Goal: Task Accomplishment & Management: Manage account settings

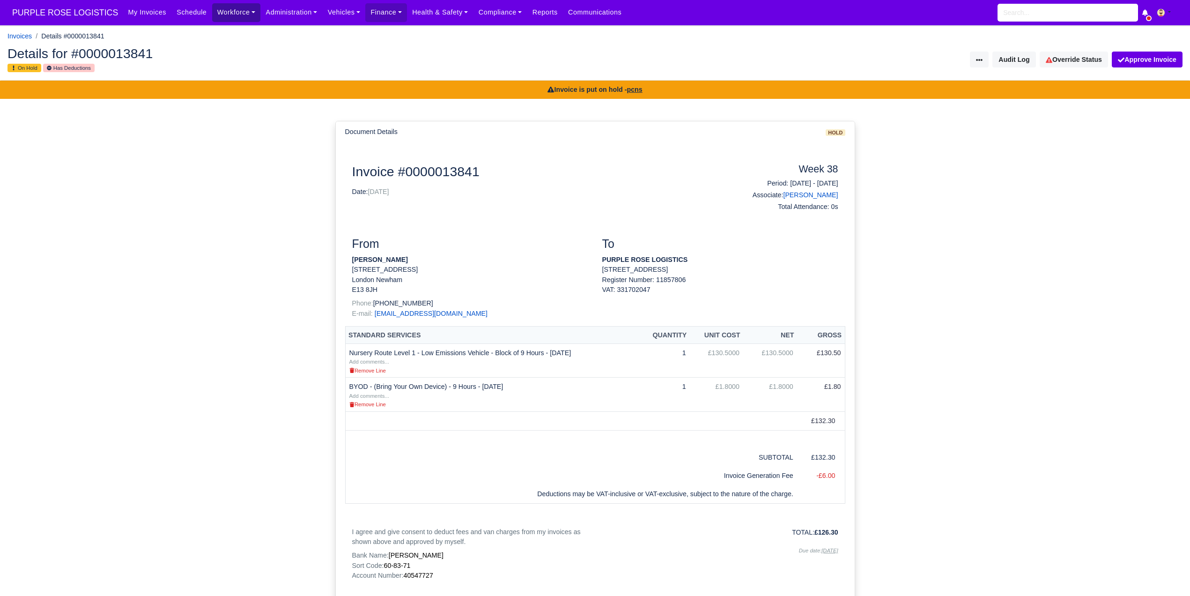
click at [214, 14] on link "Workforce" at bounding box center [236, 12] width 49 height 18
click at [219, 31] on link "Manpower" at bounding box center [254, 33] width 76 height 20
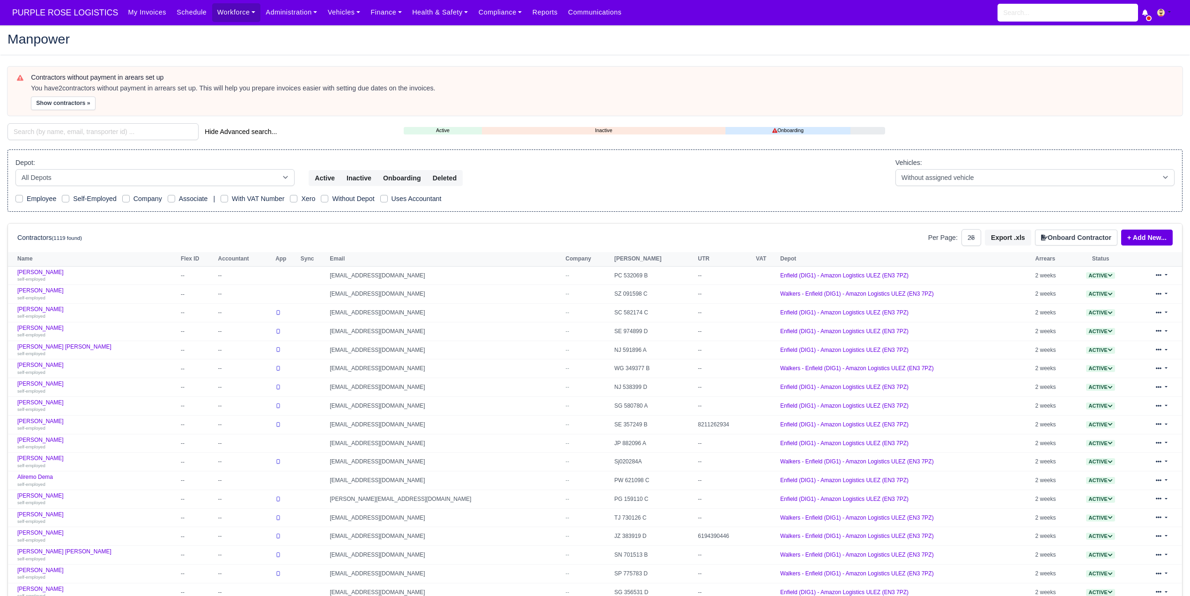
select select "25"
click at [99, 136] on input "search" at bounding box center [102, 131] width 191 height 17
click at [83, 134] on input "search" at bounding box center [102, 131] width 191 height 17
paste input "Abdullah Mohamed"
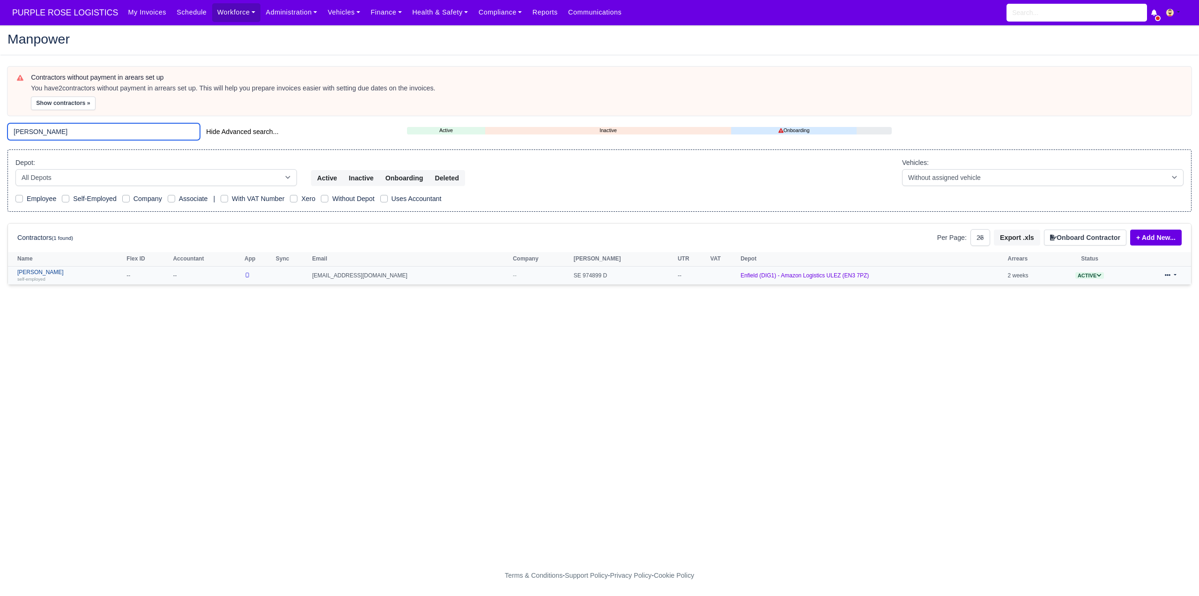
type input "Abdullah Mohamed"
click at [67, 269] on link "Abdullah Mohamed self-employed" at bounding box center [69, 276] width 104 height 14
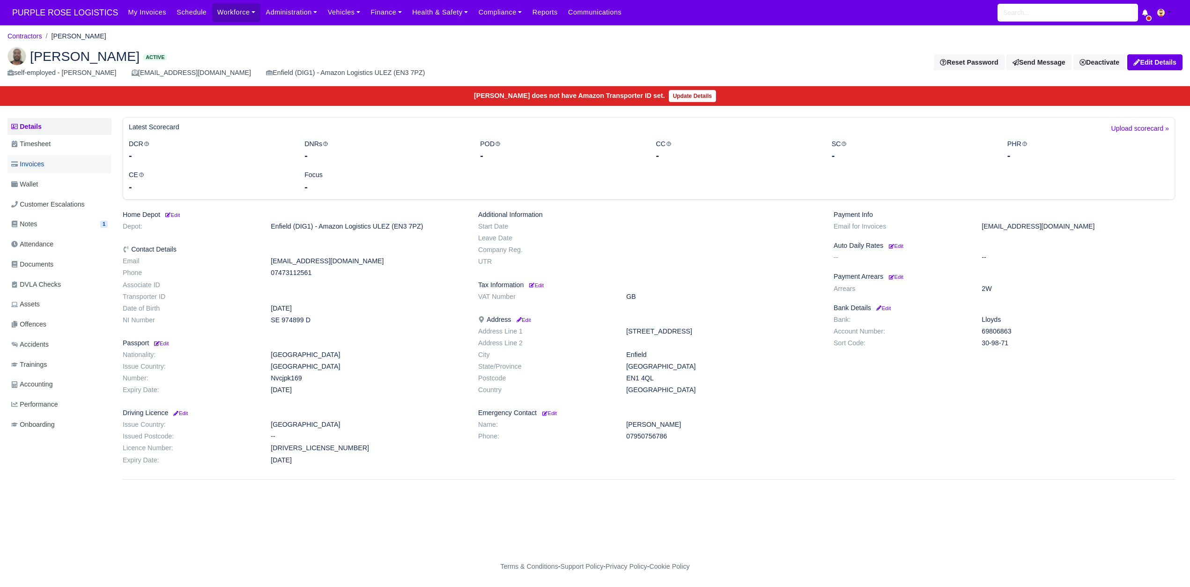
click at [59, 169] on link "Invoices" at bounding box center [59, 164] width 104 height 18
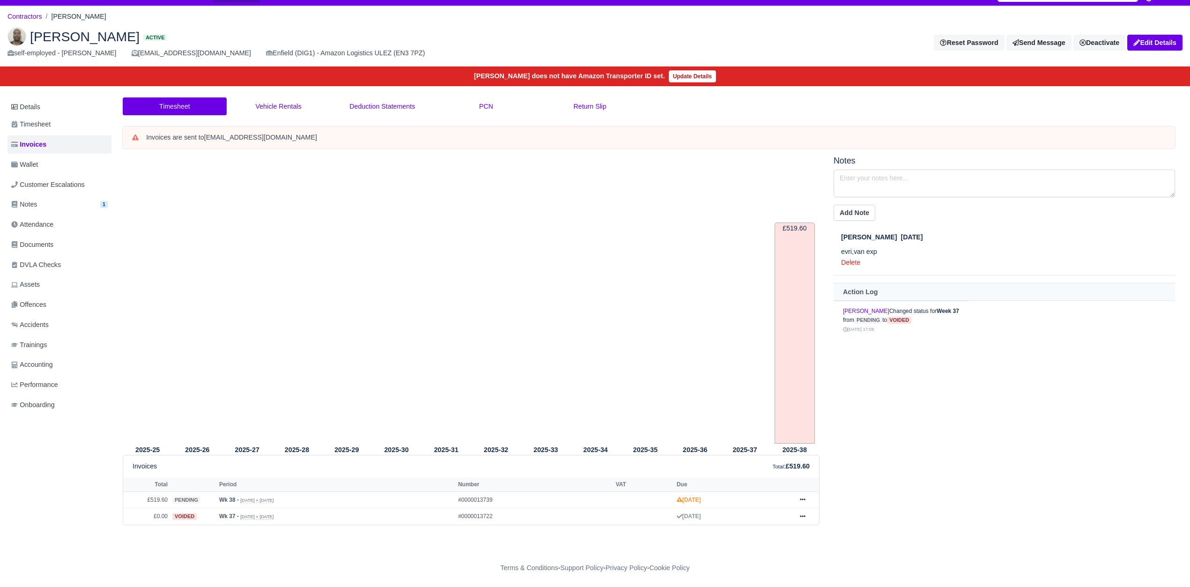
scroll to position [21, 0]
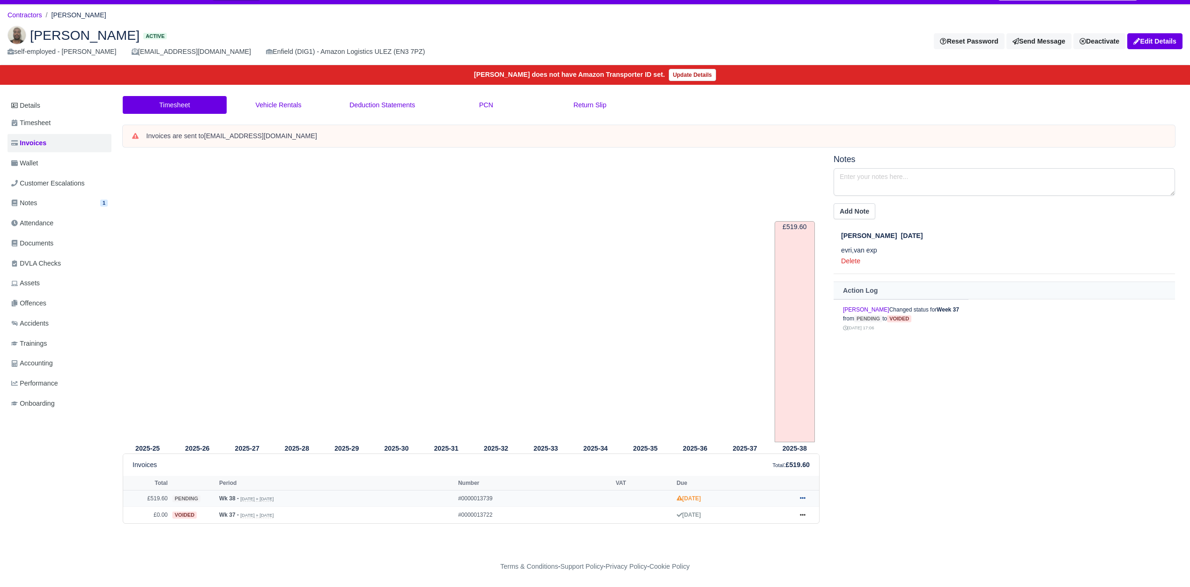
click at [802, 499] on icon at bounding box center [803, 498] width 6 height 6
click at [767, 420] on link "Hold" at bounding box center [767, 423] width 83 height 20
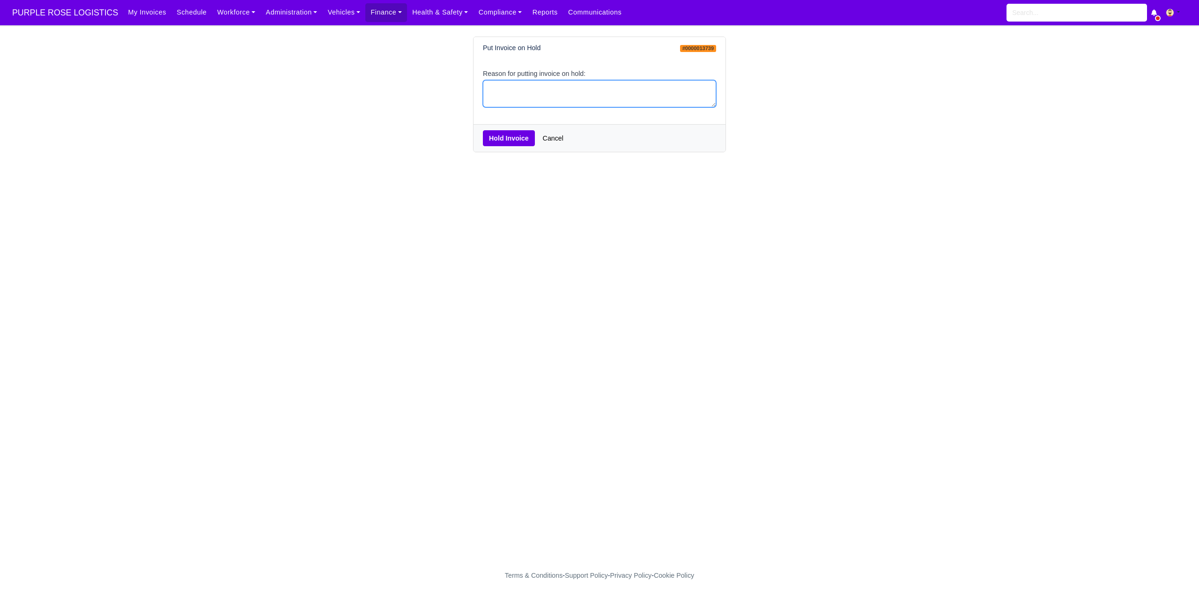
click at [599, 91] on textarea "Reason for putting invoice on hold:" at bounding box center [599, 94] width 233 height 28
type textarea "PCNS"
click at [516, 143] on button "Hold Invoice" at bounding box center [509, 138] width 52 height 16
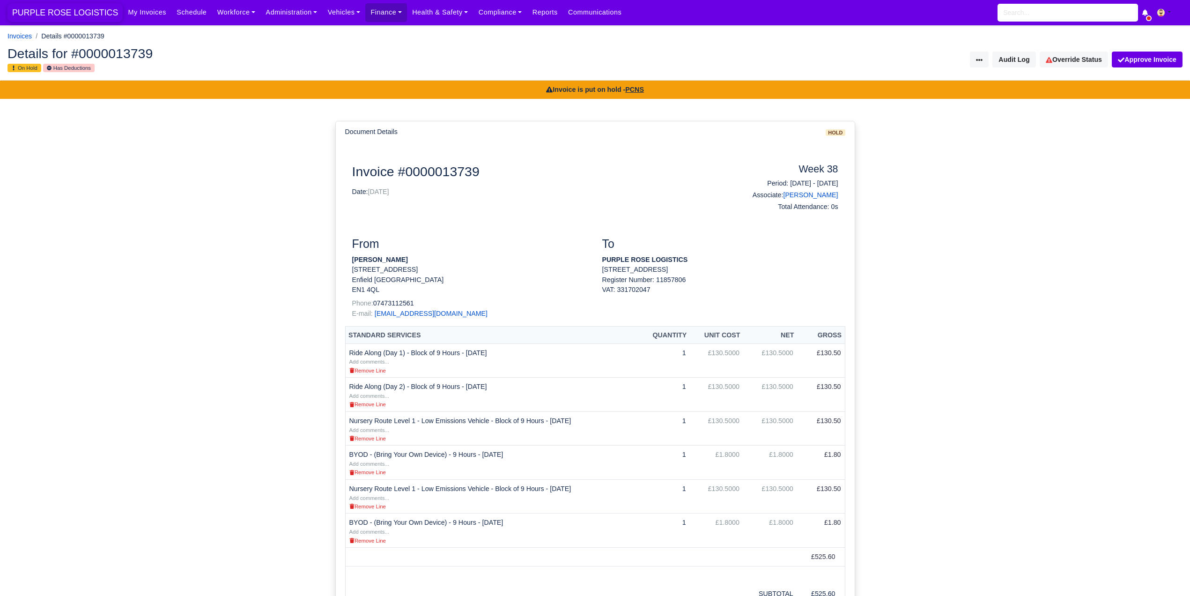
click at [104, 14] on span "PURPLE ROSE LOGISTICS" at bounding box center [64, 12] width 115 height 19
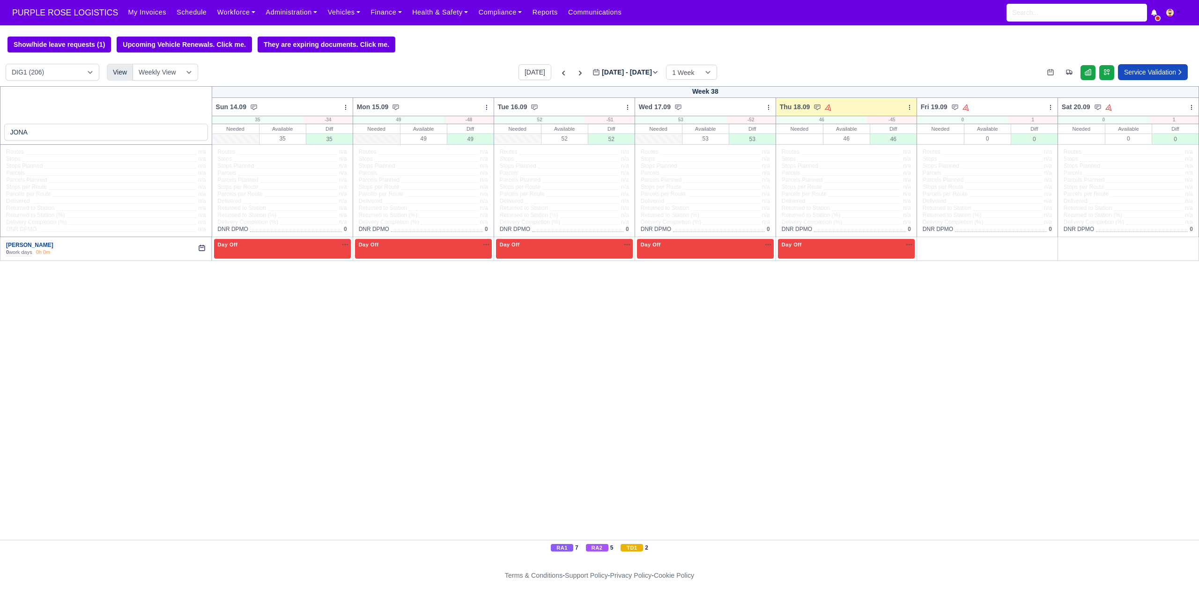
type input "JONA"
click at [35, 248] on link "[PERSON_NAME]" at bounding box center [29, 245] width 47 height 7
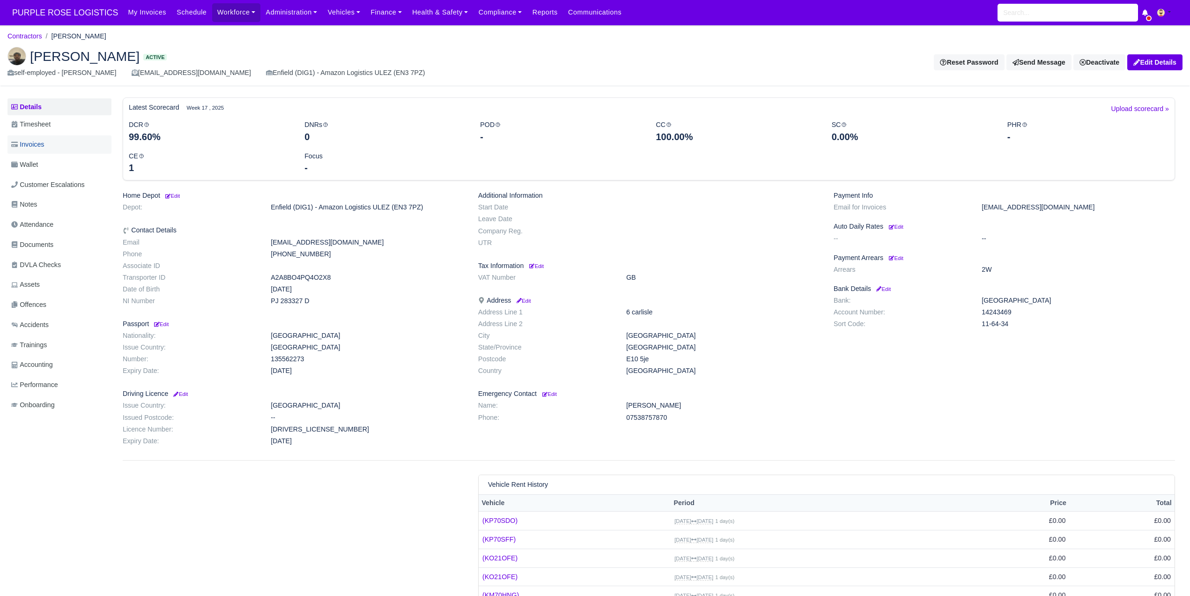
click at [52, 148] on link "Invoices" at bounding box center [59, 144] width 104 height 18
